Goal: Task Accomplishment & Management: Use online tool/utility

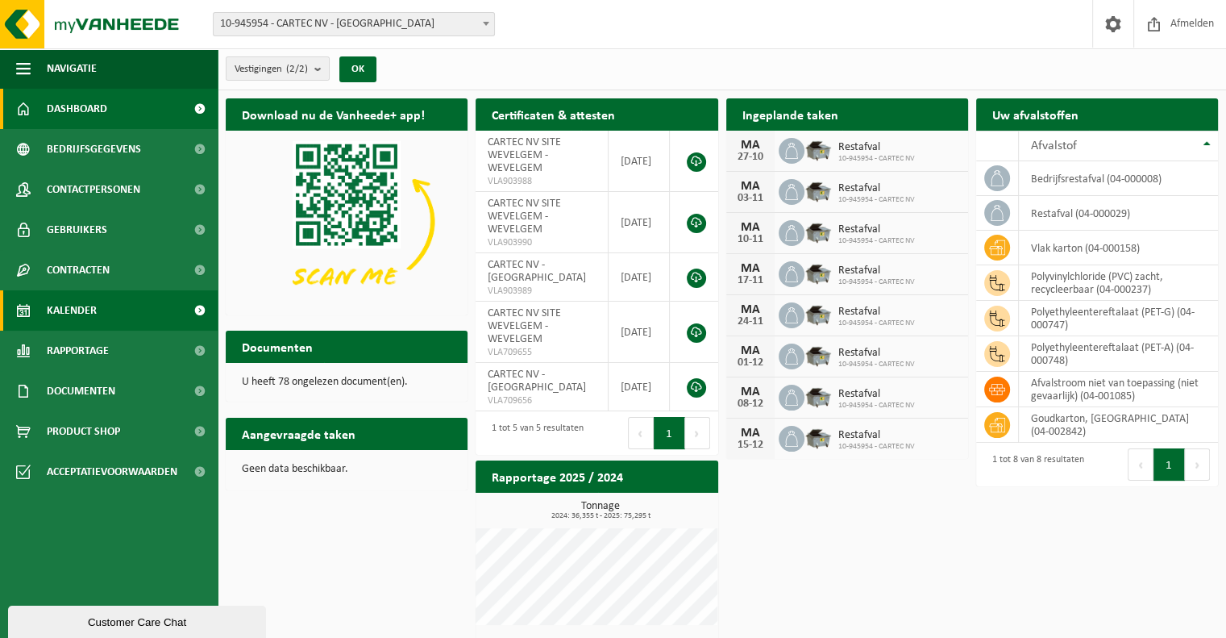
click at [78, 322] on span "Kalender" at bounding box center [72, 310] width 50 height 40
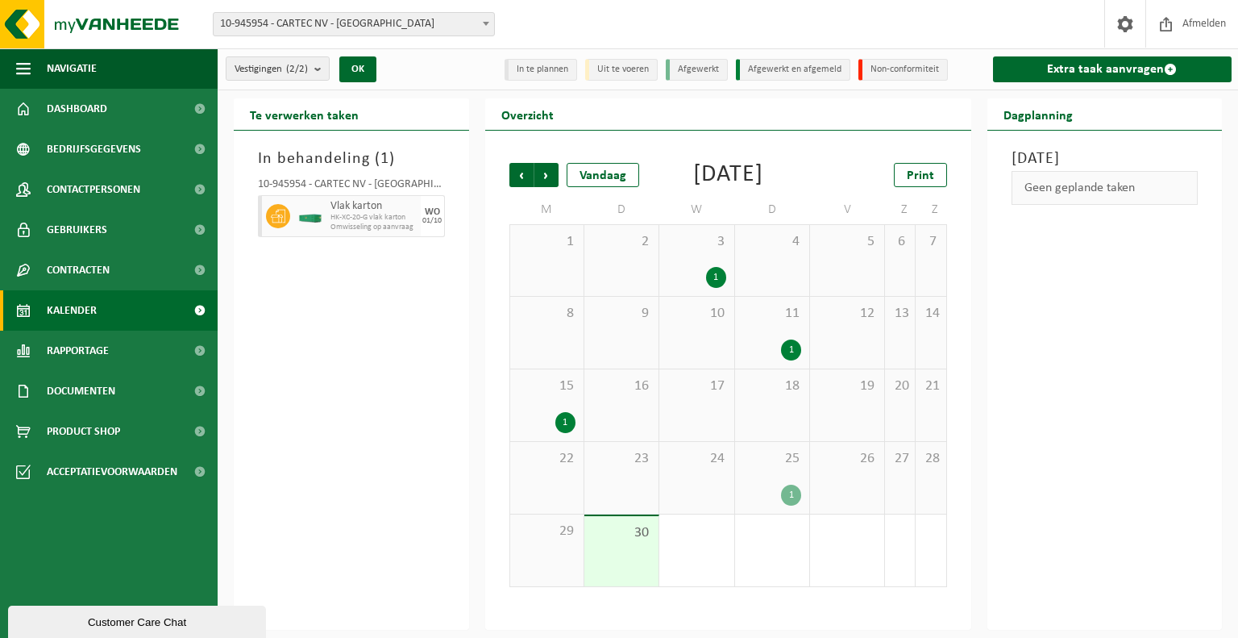
click at [791, 506] on div "1" at bounding box center [791, 495] width 20 height 21
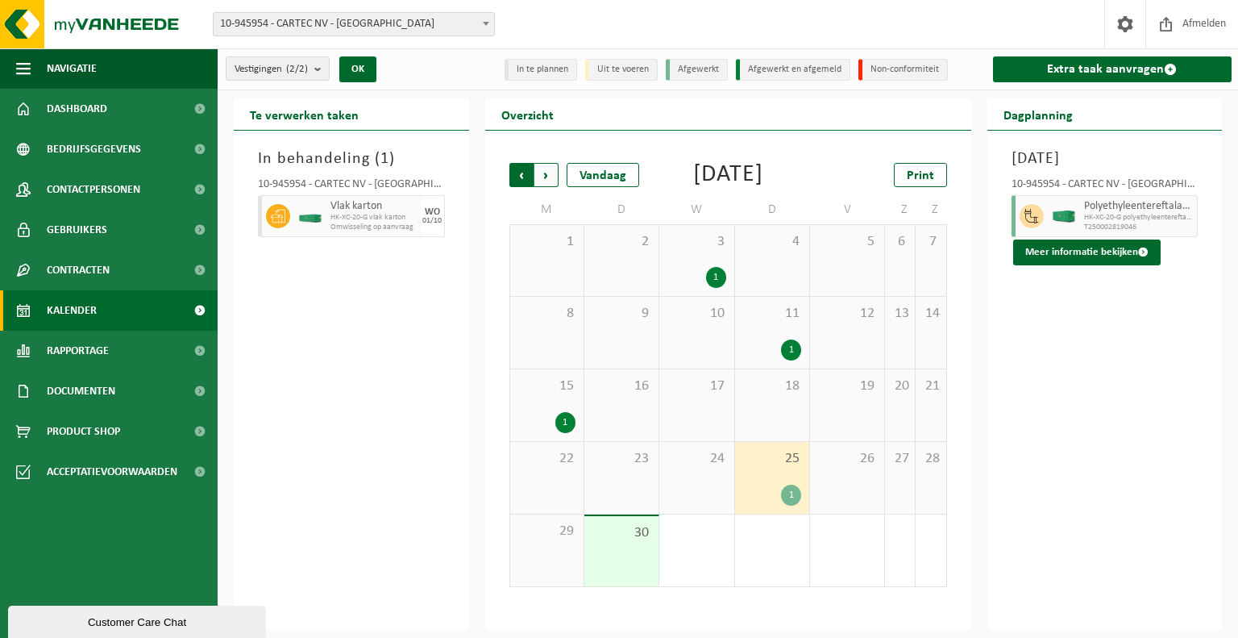
click at [547, 184] on span "Volgende" at bounding box center [547, 175] width 24 height 24
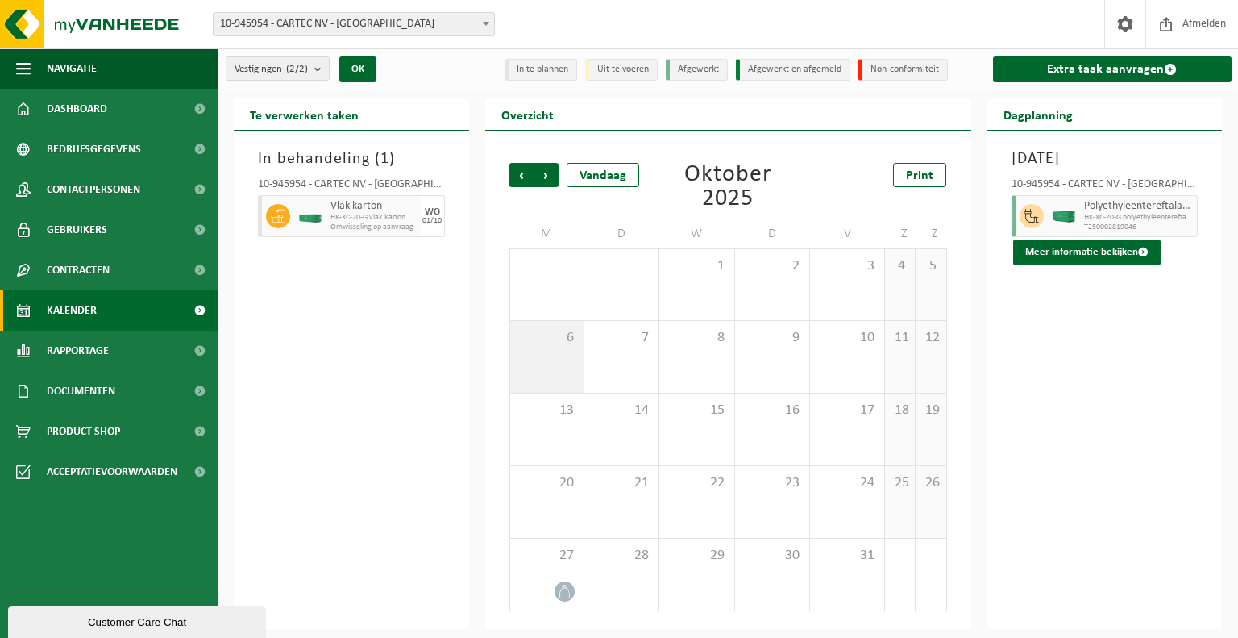
click at [572, 360] on div "6" at bounding box center [546, 357] width 73 height 72
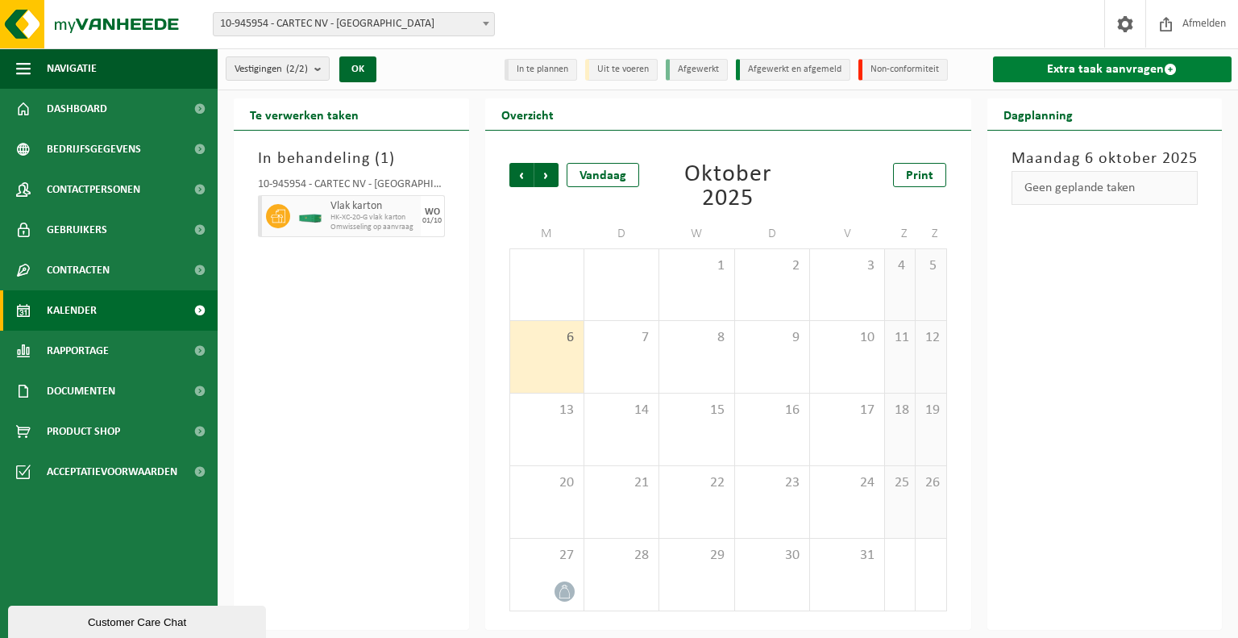
click at [1046, 82] on link "Extra taak aanvragen" at bounding box center [1112, 69] width 239 height 26
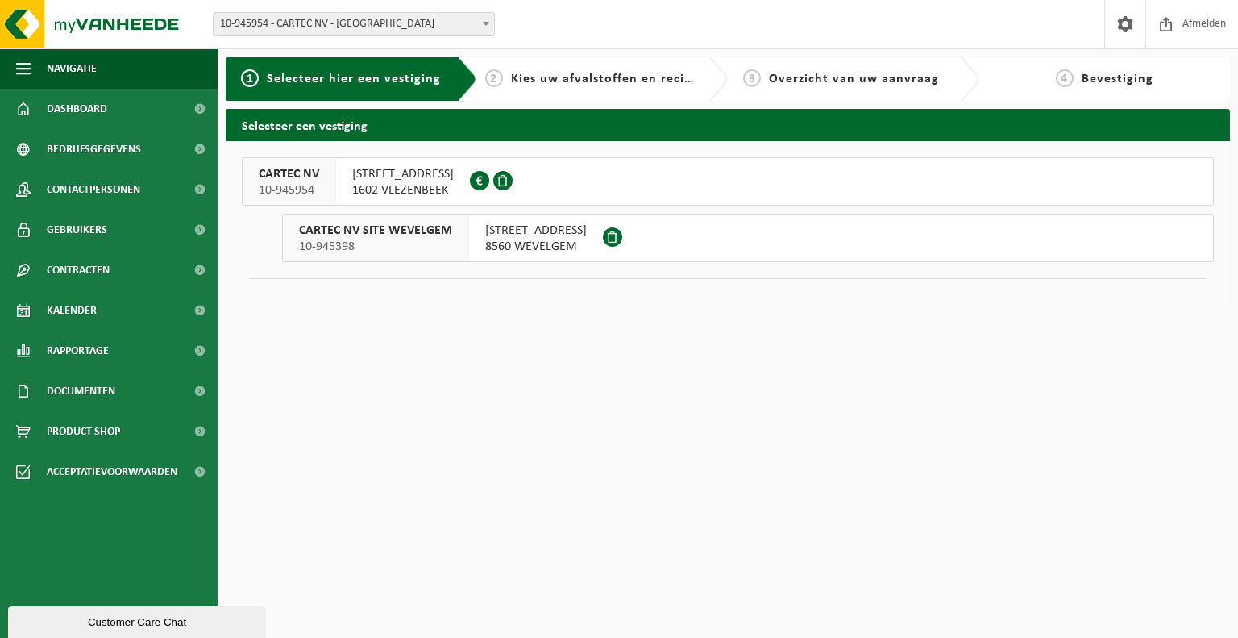
click at [375, 244] on span "10-945398" at bounding box center [375, 247] width 153 height 16
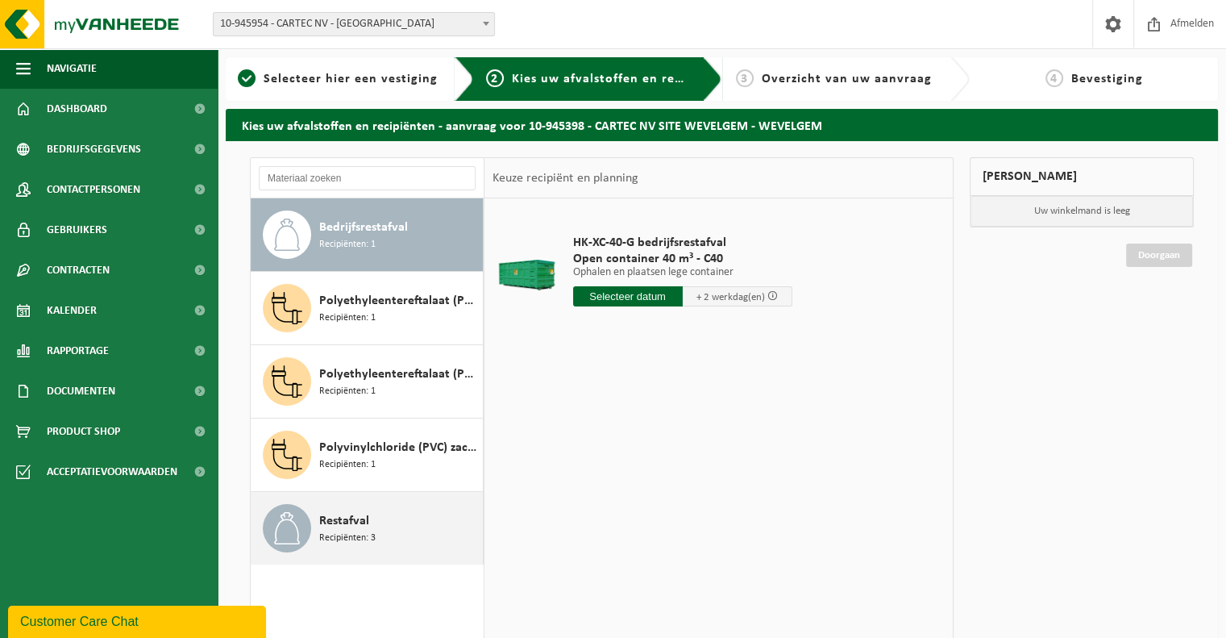
click at [376, 509] on div "Restafval Recipiënten: 3" at bounding box center [399, 528] width 160 height 48
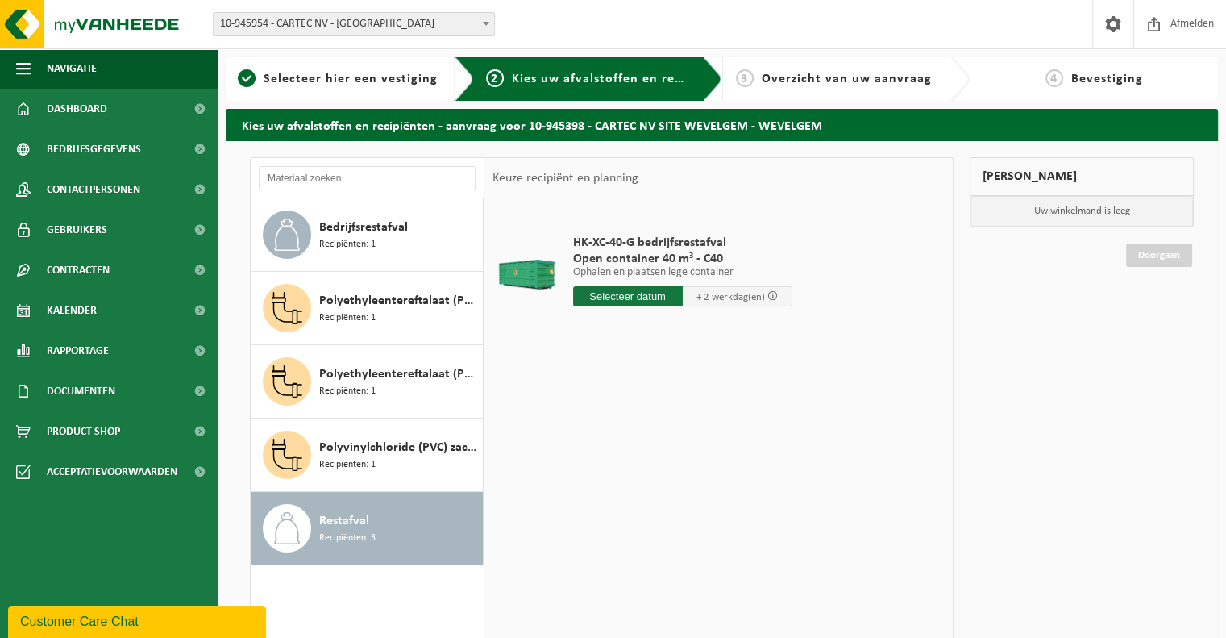
click at [652, 308] on div "HK-XC-40-G bedrijfsrestafval Open container 40 m³ - C40 Ophalen en plaatsen leg…" at bounding box center [682, 275] width 235 height 112
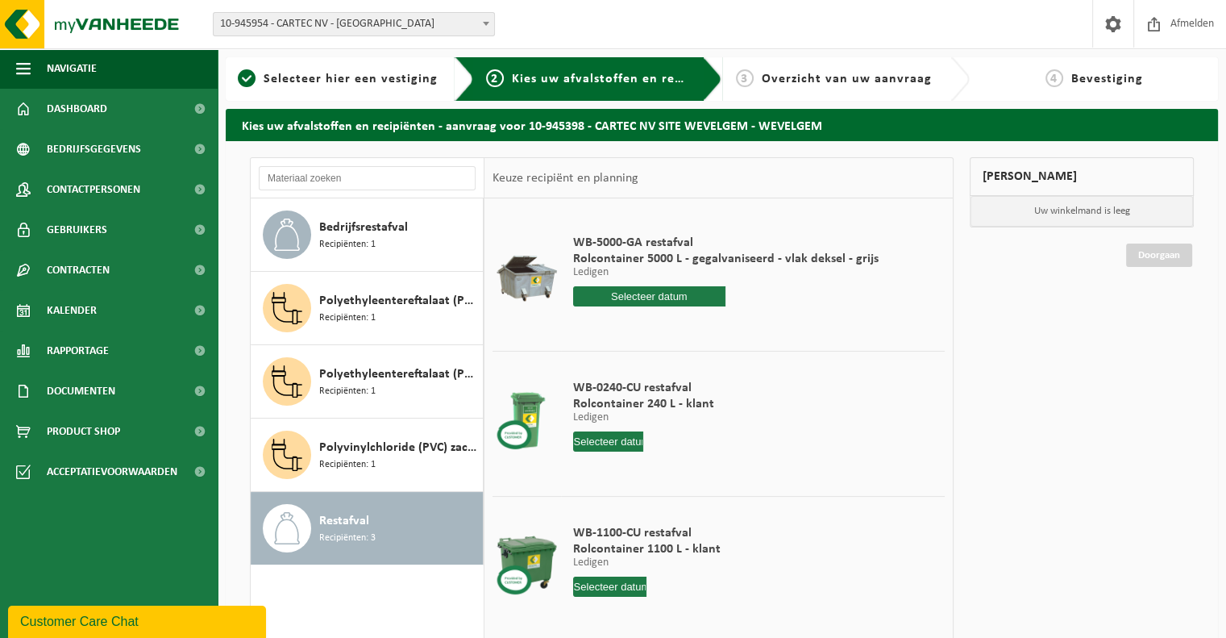
click at [652, 300] on input "text" at bounding box center [649, 296] width 153 height 20
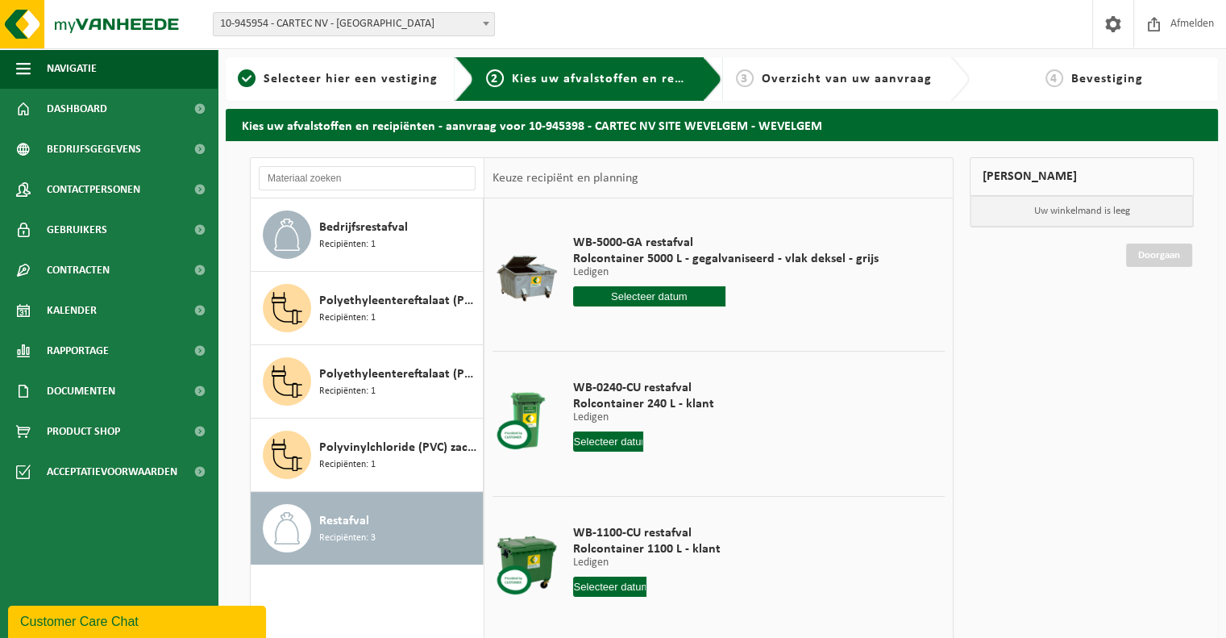
click at [652, 300] on input "text" at bounding box center [649, 296] width 153 height 20
click at [632, 290] on input "text" at bounding box center [649, 296] width 153 height 20
click at [645, 294] on input "text" at bounding box center [649, 296] width 153 height 20
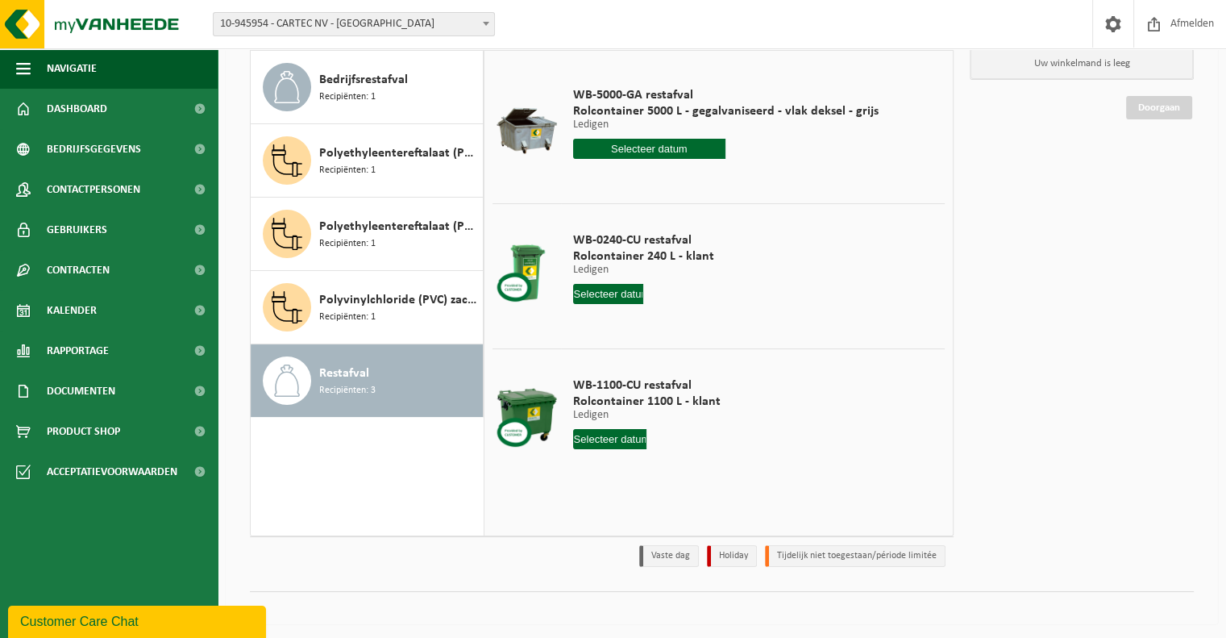
scroll to position [148, 0]
click at [568, 530] on div "WB-5000-GA restafval Rolcontainer 5000 L - gegalvaniseerd - vlak deksel - grijs…" at bounding box center [719, 292] width 468 height 484
click at [678, 148] on input "text" at bounding box center [649, 148] width 153 height 20
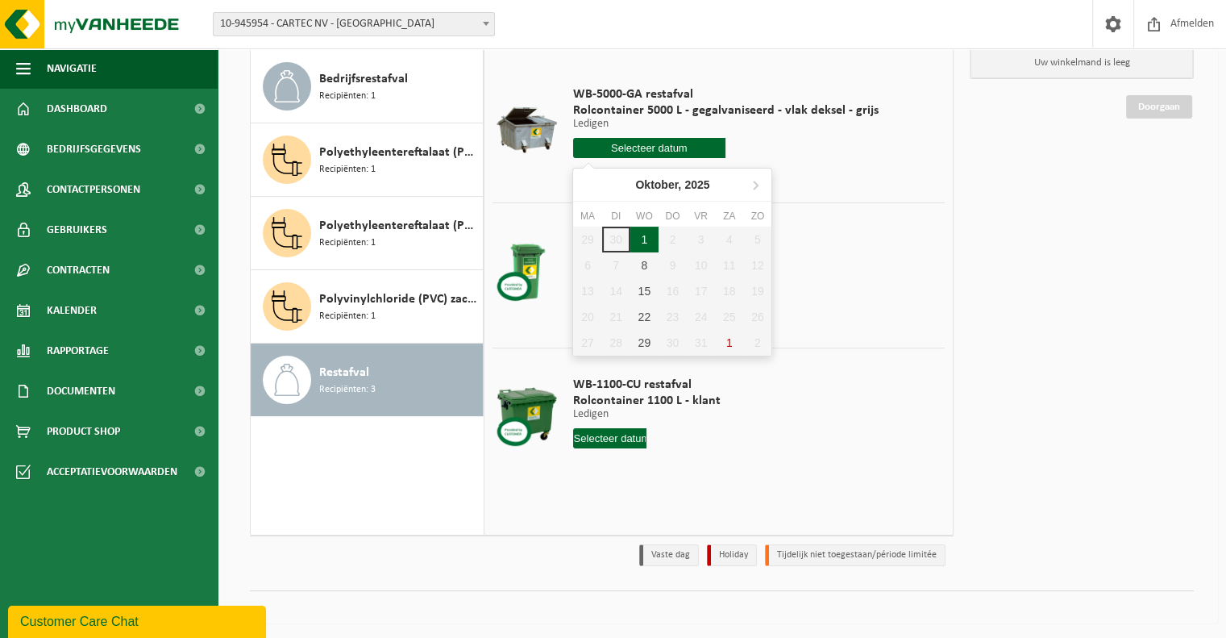
click at [652, 233] on div "1" at bounding box center [645, 240] width 28 height 26
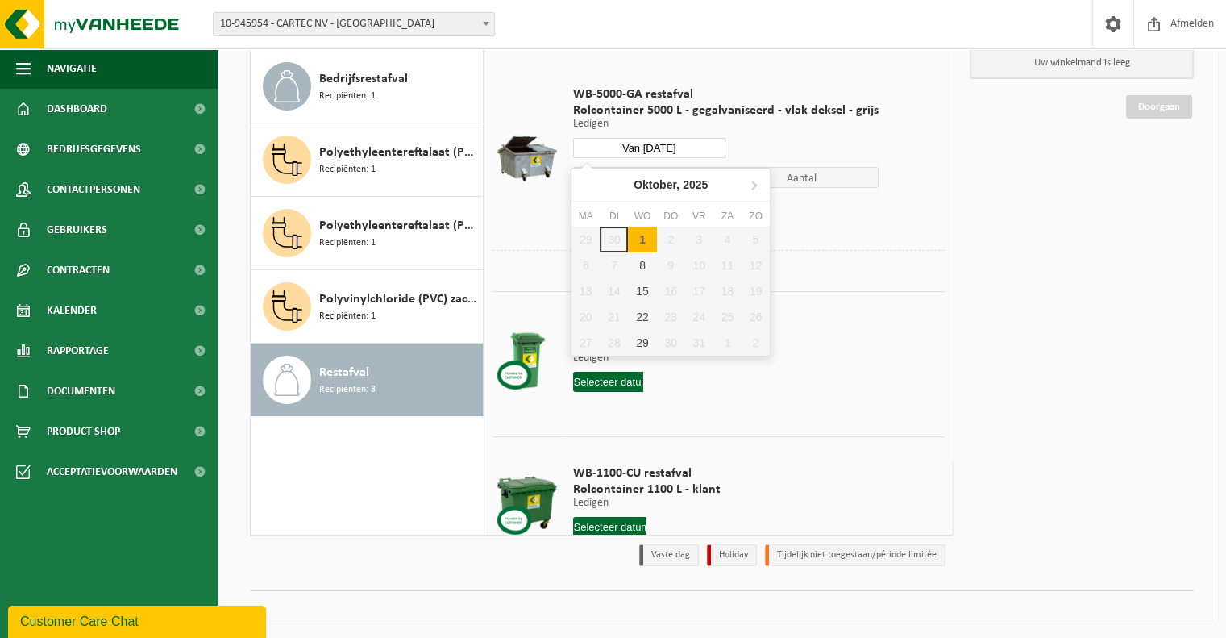
click at [660, 150] on input "Van 2025-10-01" at bounding box center [649, 148] width 153 height 20
click at [642, 260] on div "8" at bounding box center [642, 265] width 28 height 26
type input "Van 2025-10-08"
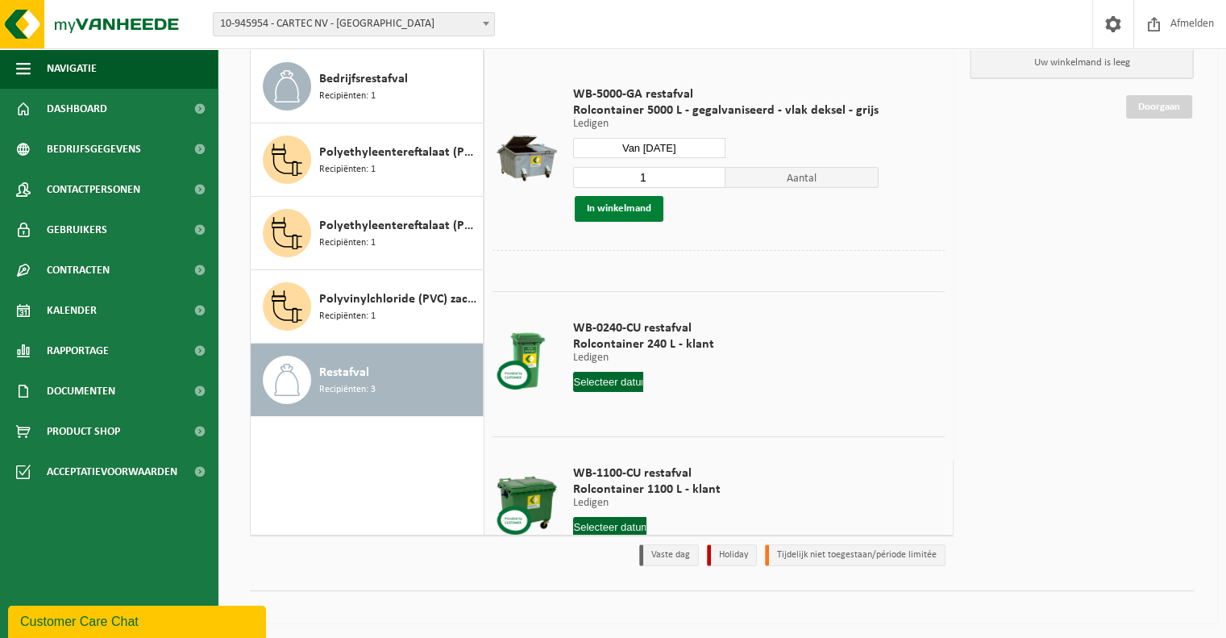
click at [632, 207] on button "In winkelmand" at bounding box center [619, 209] width 89 height 26
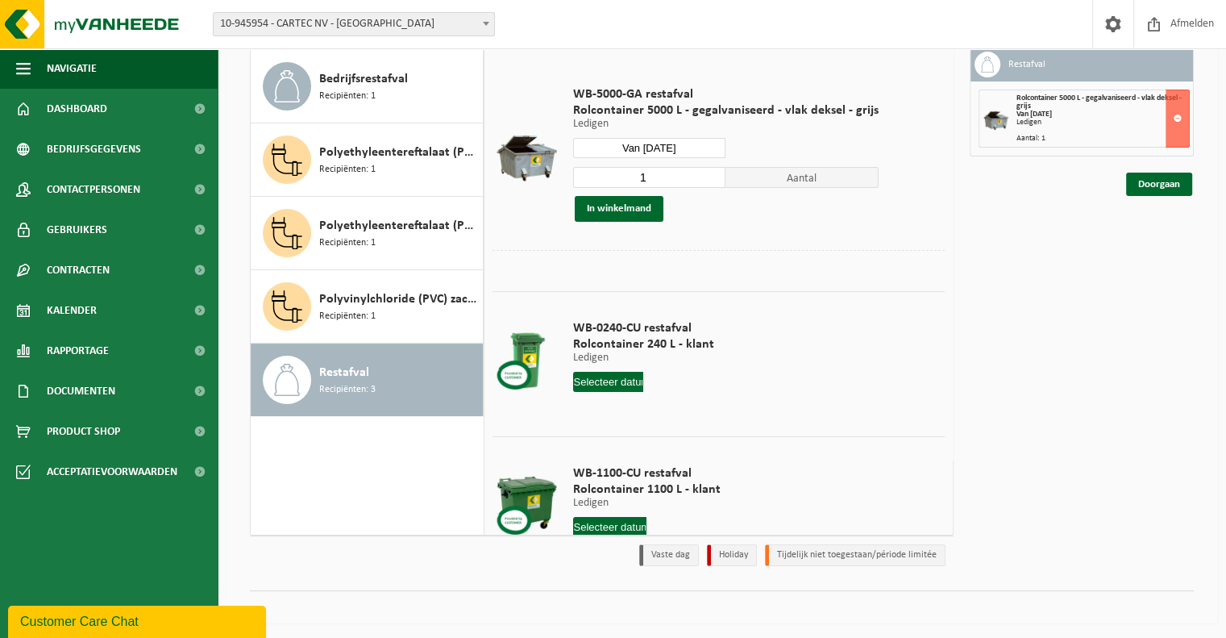
click at [1162, 194] on div "Mijn winkelmand Restafval Rolcontainer 5000 L - gegalvaniseerd - vlak deksel - …" at bounding box center [1082, 291] width 240 height 565
click at [1159, 184] on link "Doorgaan" at bounding box center [1159, 184] width 66 height 23
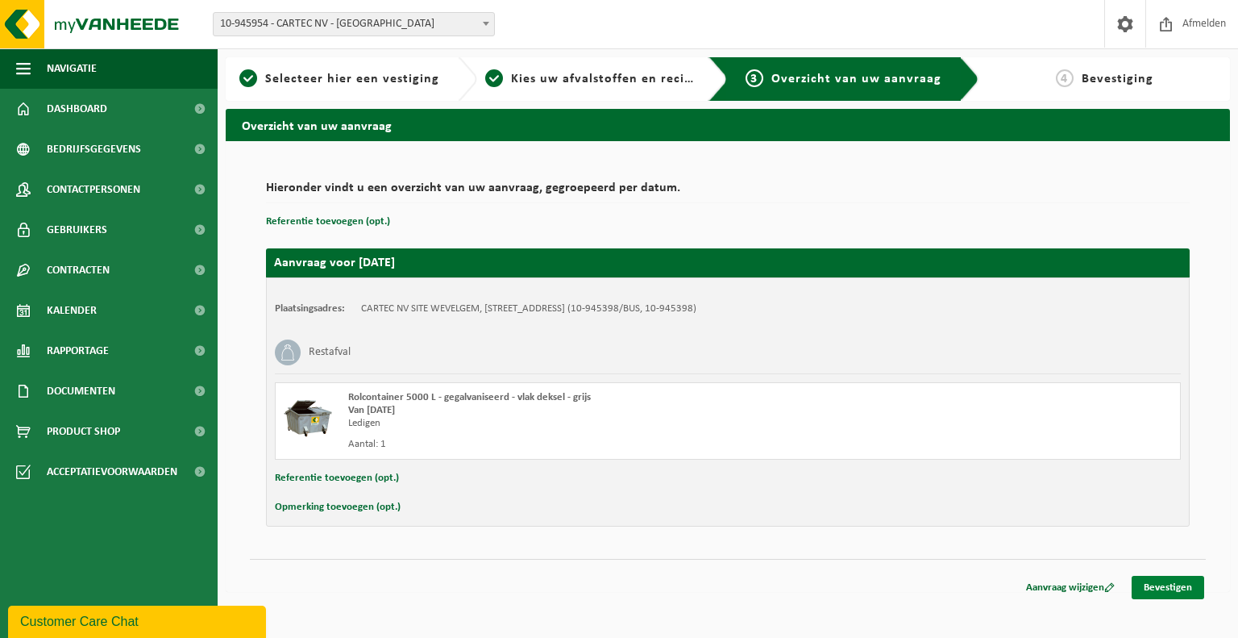
click at [1157, 584] on link "Bevestigen" at bounding box center [1168, 587] width 73 height 23
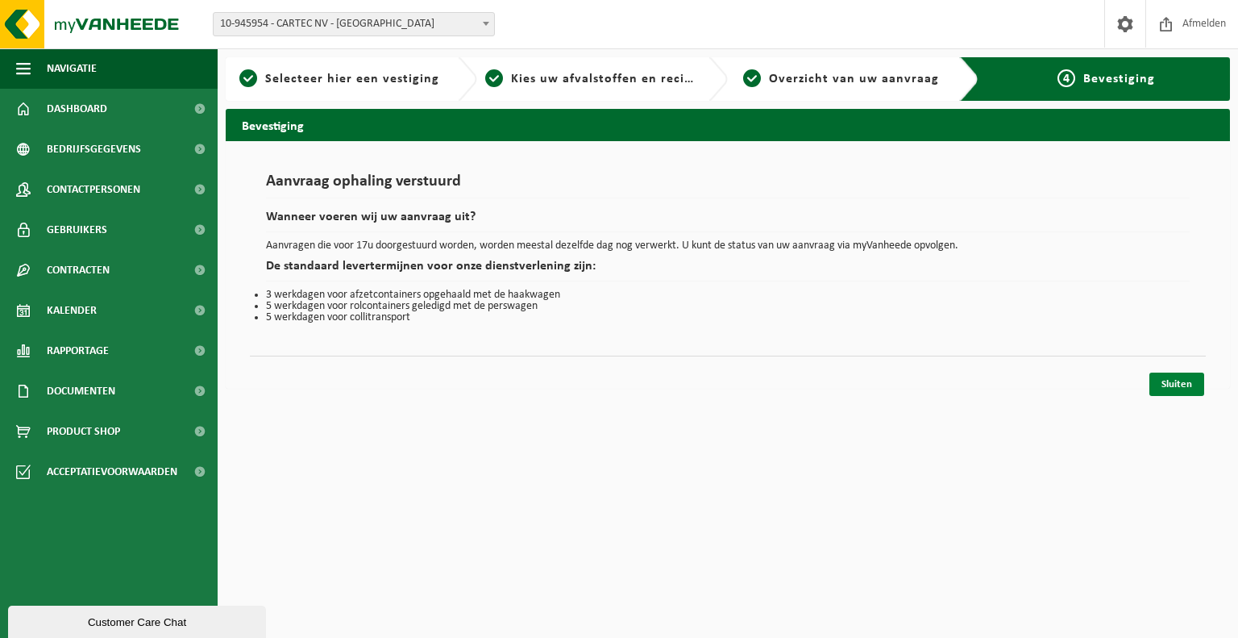
click at [1175, 381] on link "Sluiten" at bounding box center [1177, 384] width 55 height 23
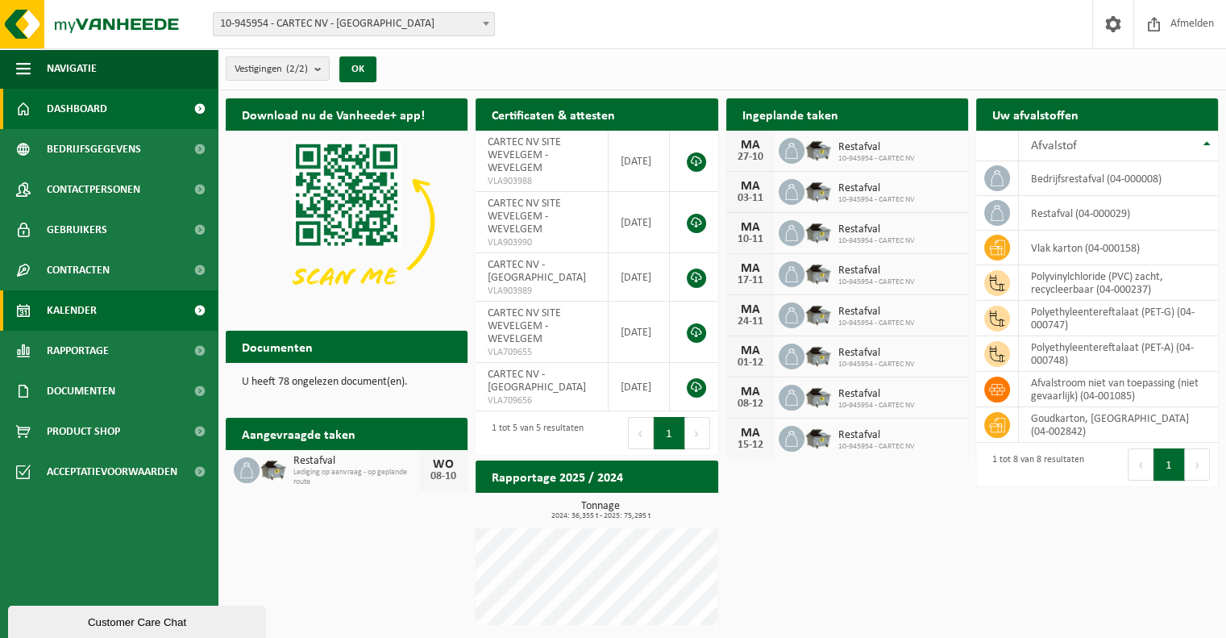
click at [111, 316] on link "Kalender" at bounding box center [109, 310] width 218 height 40
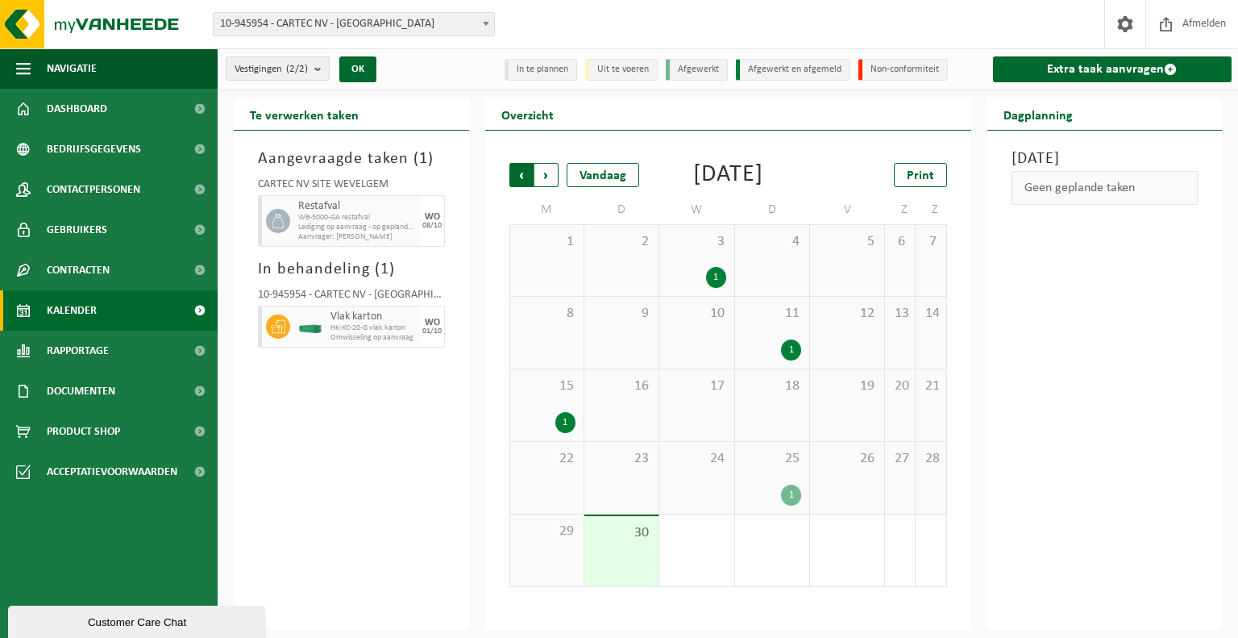
click at [554, 173] on span "Volgende" at bounding box center [547, 175] width 24 height 24
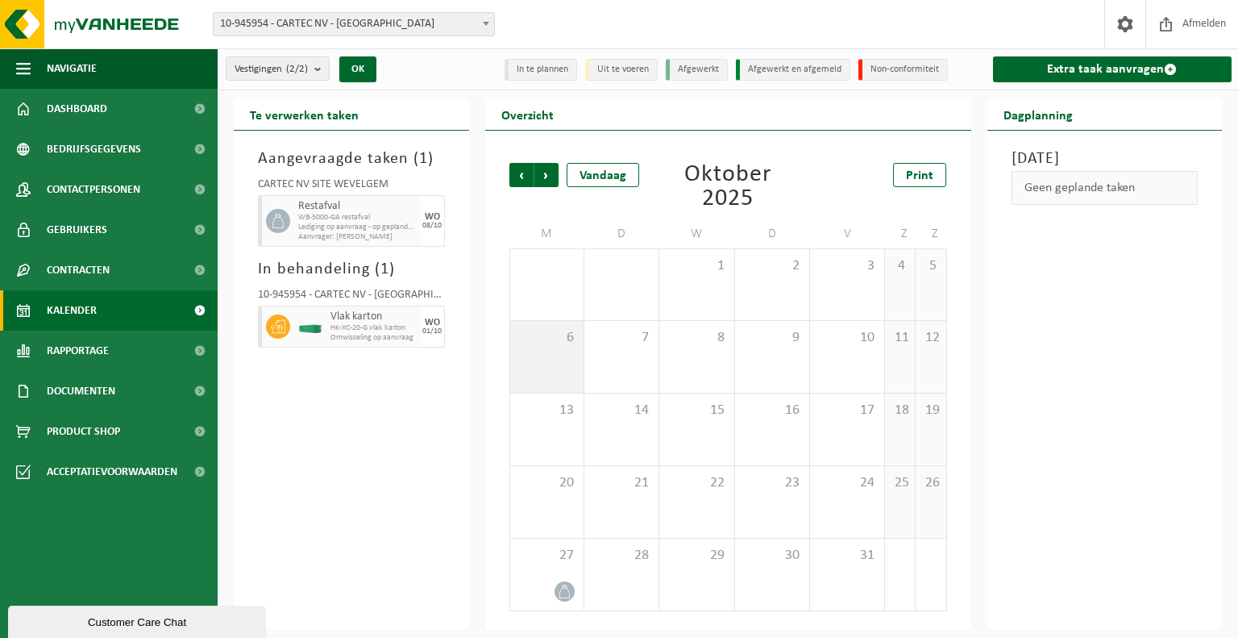
click at [555, 348] on div "6" at bounding box center [546, 357] width 73 height 72
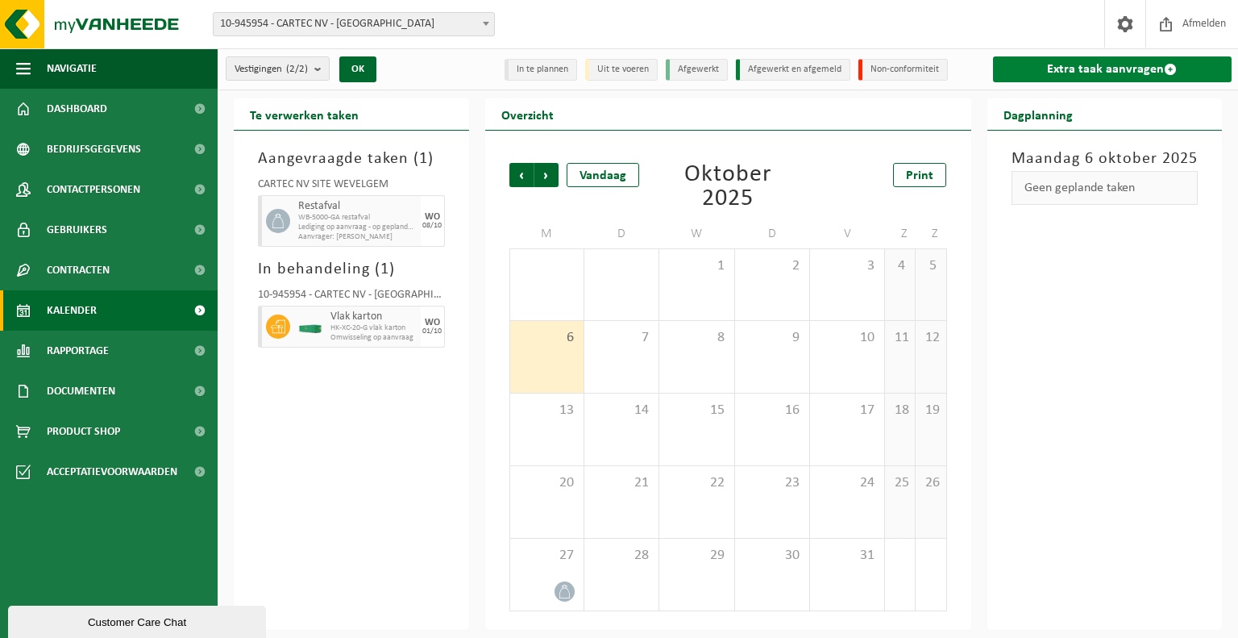
click at [1080, 77] on link "Extra taak aanvragen" at bounding box center [1112, 69] width 239 height 26
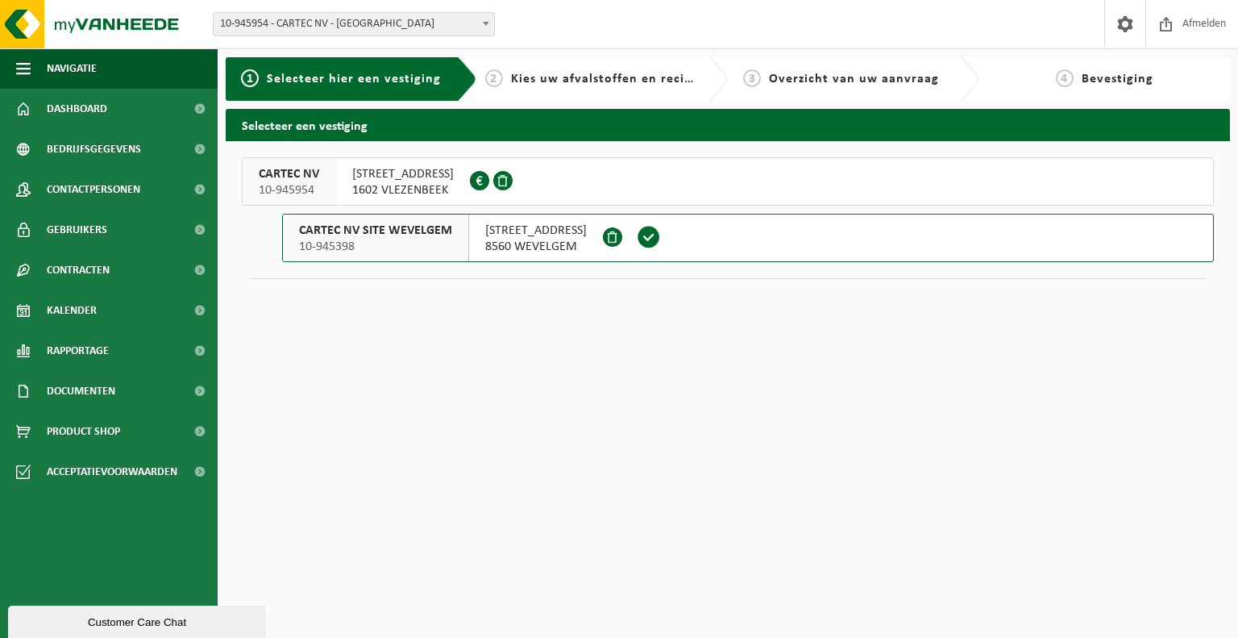
click at [481, 252] on div "VLAMINGSTRAAT 14 8560 WEVELGEM" at bounding box center [536, 237] width 134 height 47
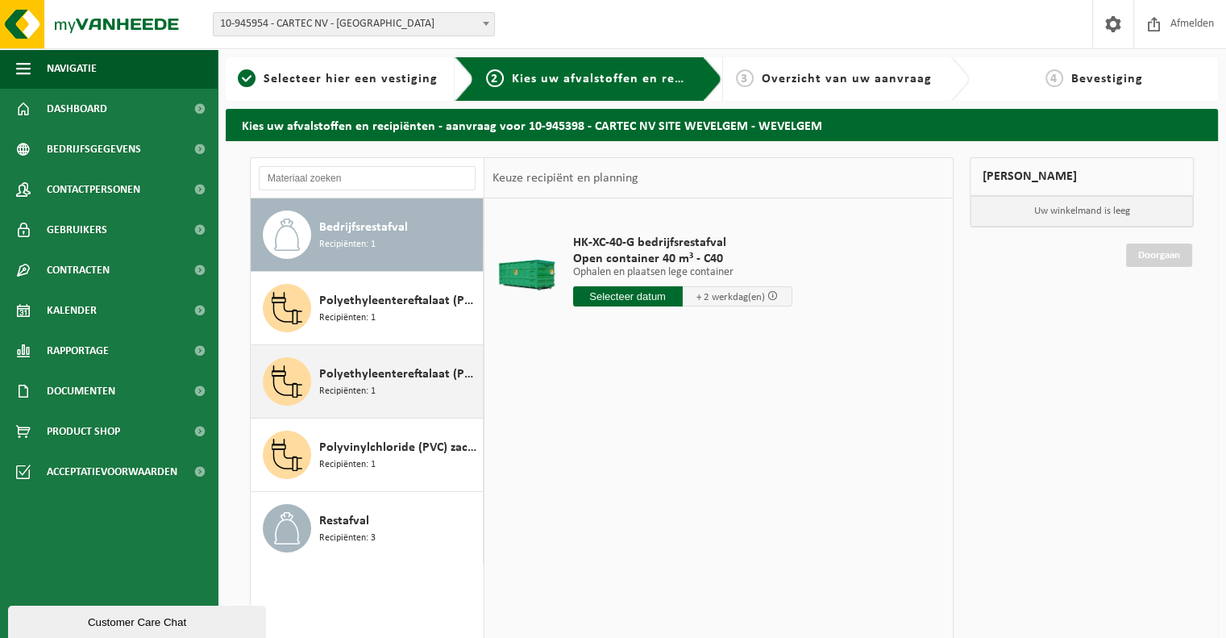
click at [383, 378] on span "Polyethyleentereftalaat (PET-G)" at bounding box center [399, 373] width 160 height 19
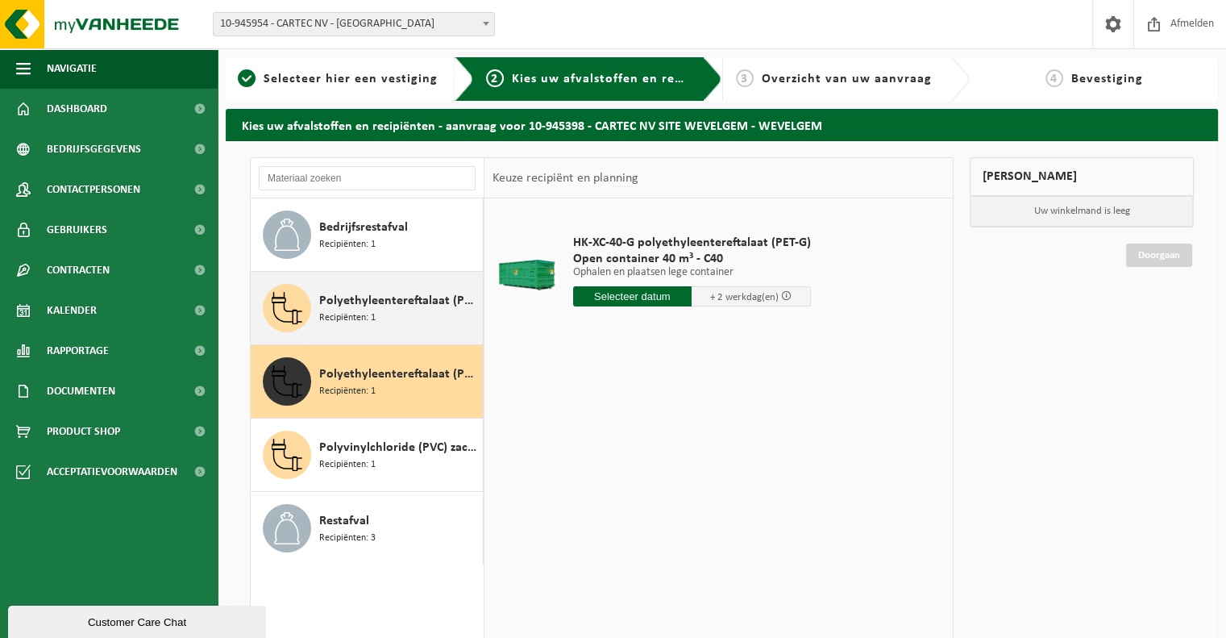
click at [381, 331] on div "Polyethyleentereftalaat (PET-A) Recipiënten: 1" at bounding box center [367, 308] width 233 height 73
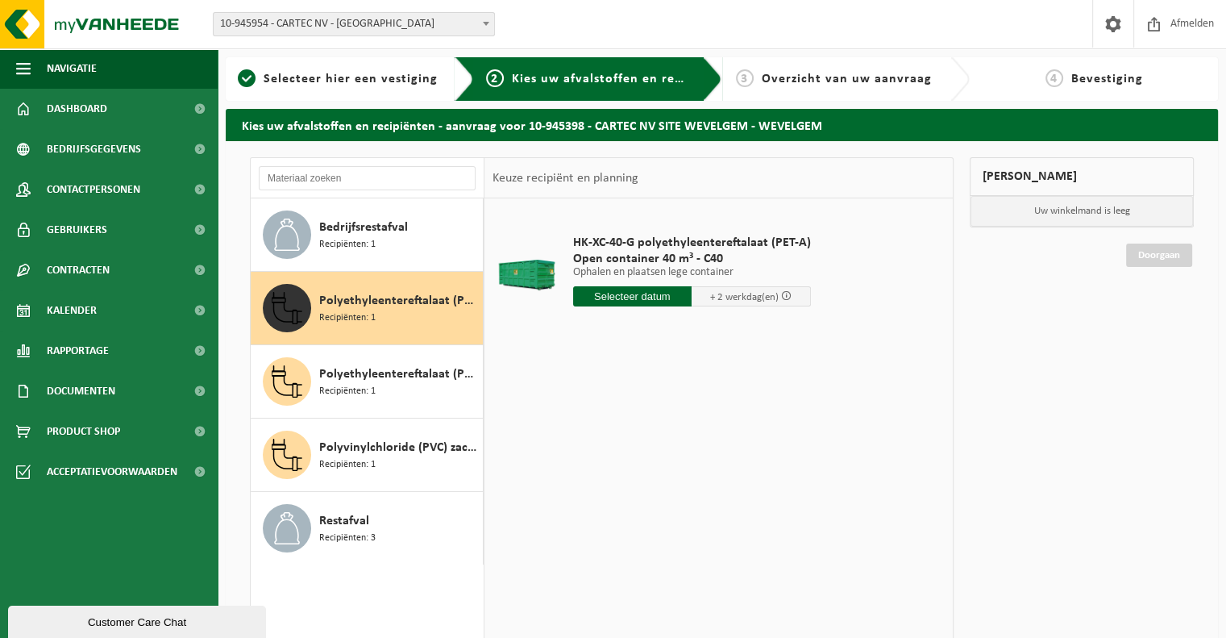
click at [627, 293] on input "text" at bounding box center [632, 296] width 119 height 20
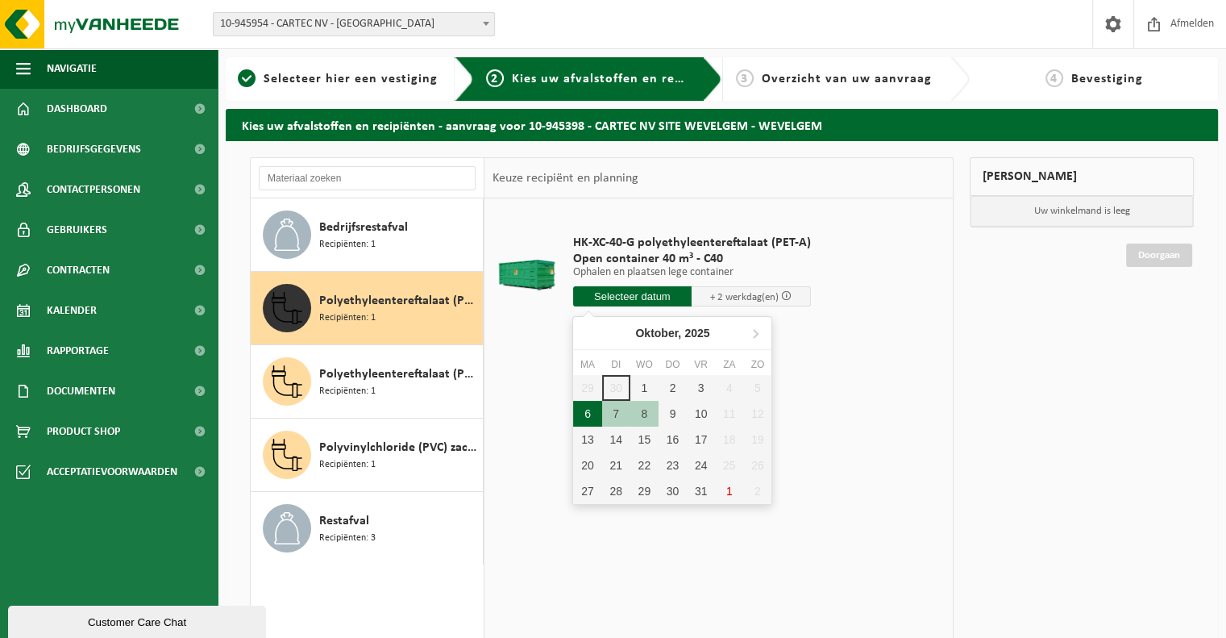
click at [587, 415] on div "6" at bounding box center [587, 414] width 28 height 26
type input "Van 2025-10-06"
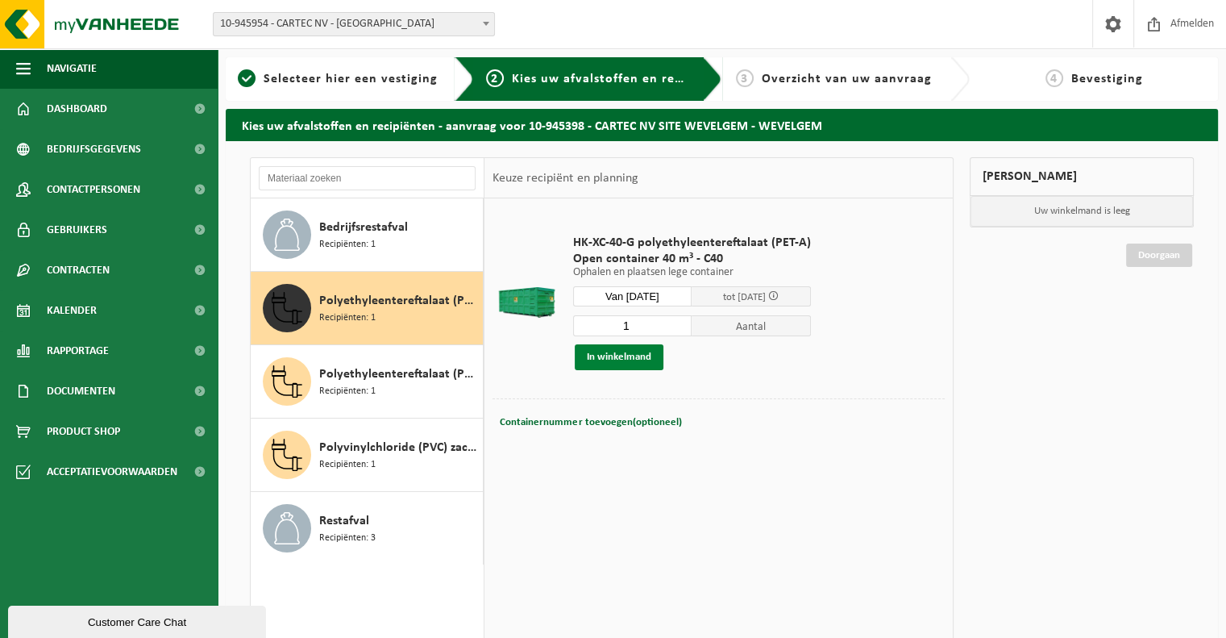
click at [606, 359] on button "In winkelmand" at bounding box center [619, 357] width 89 height 26
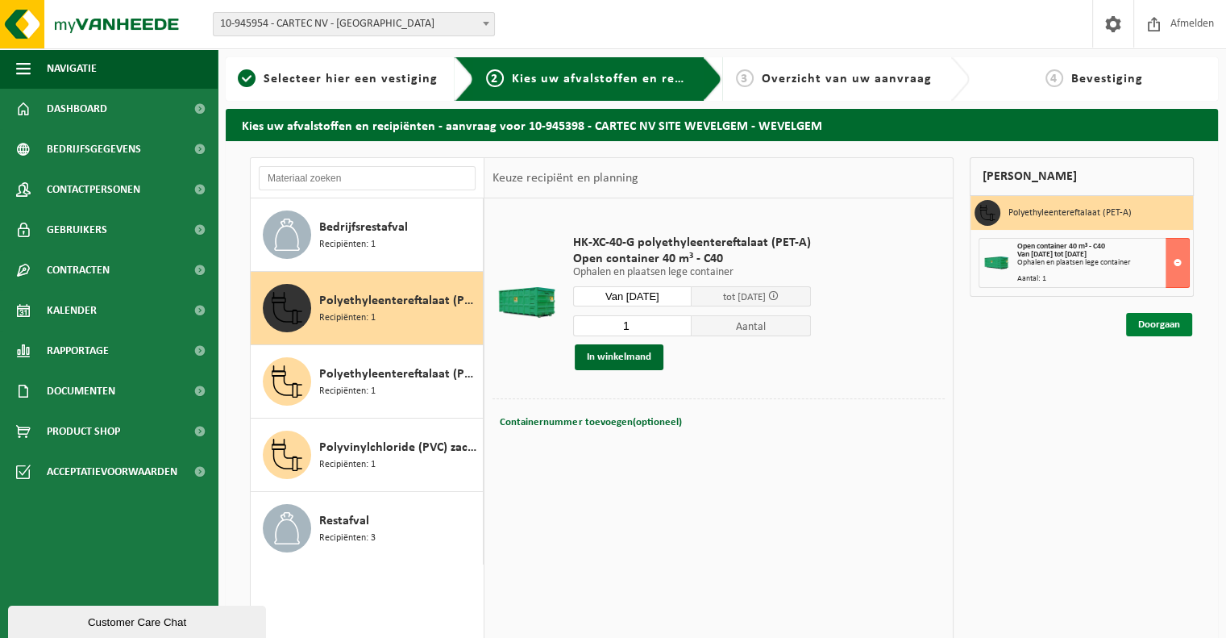
click at [1131, 327] on link "Doorgaan" at bounding box center [1159, 324] width 66 height 23
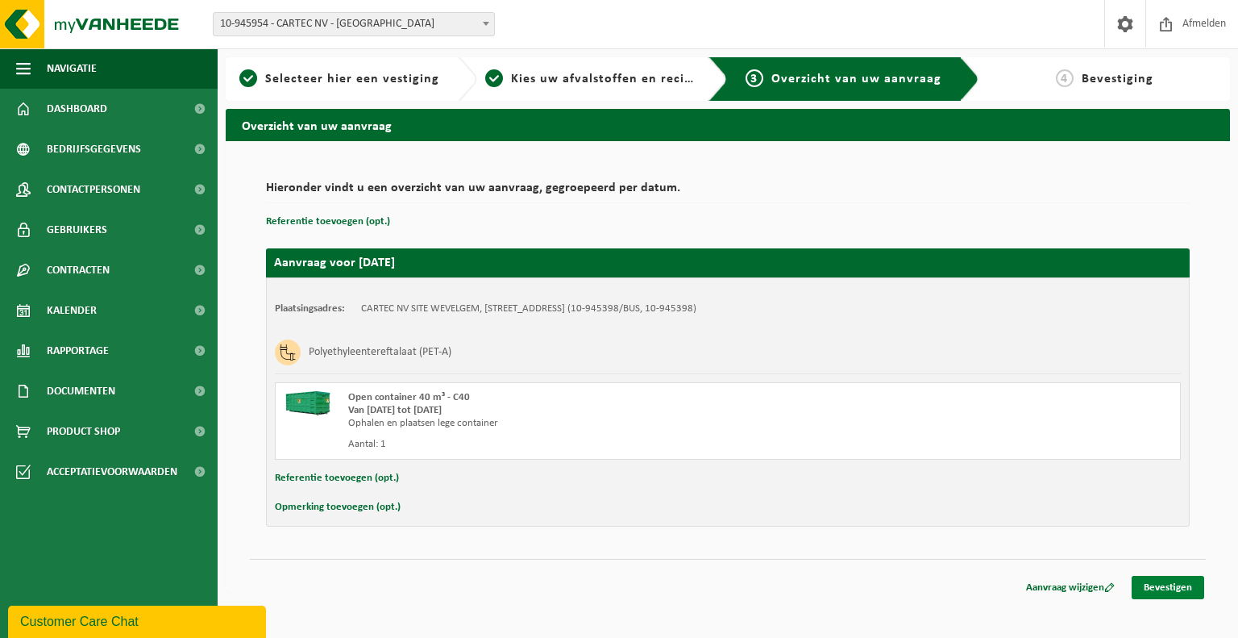
click at [1164, 586] on link "Bevestigen" at bounding box center [1168, 587] width 73 height 23
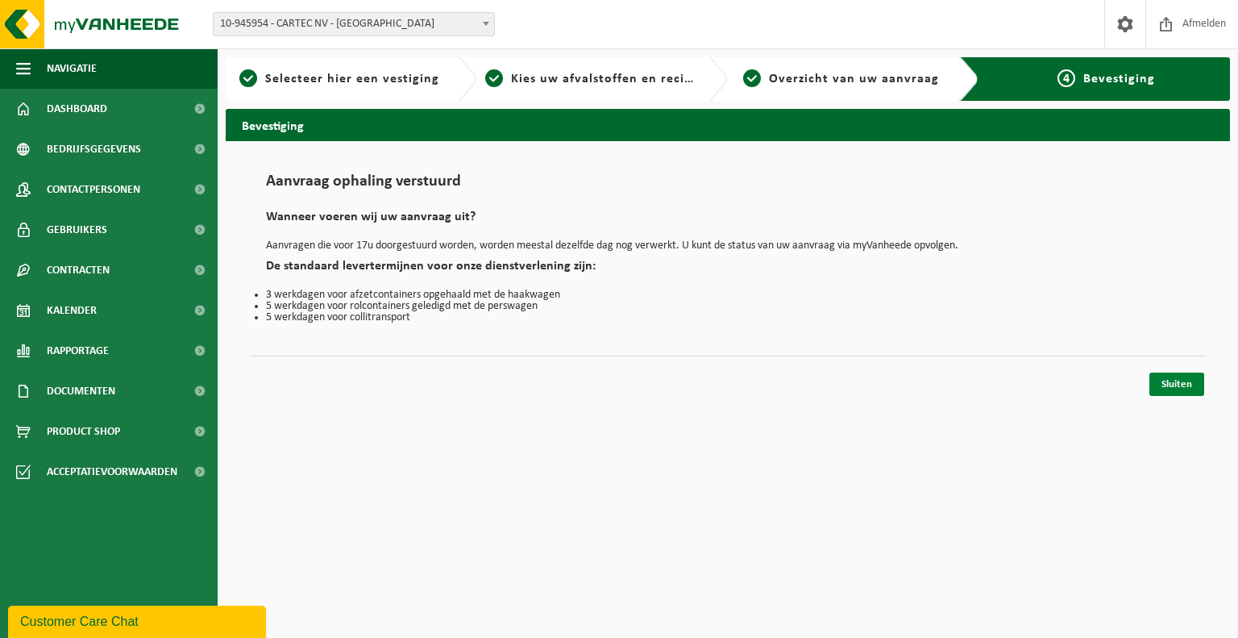
click at [1174, 379] on link "Sluiten" at bounding box center [1177, 384] width 55 height 23
